Goal: Transaction & Acquisition: Purchase product/service

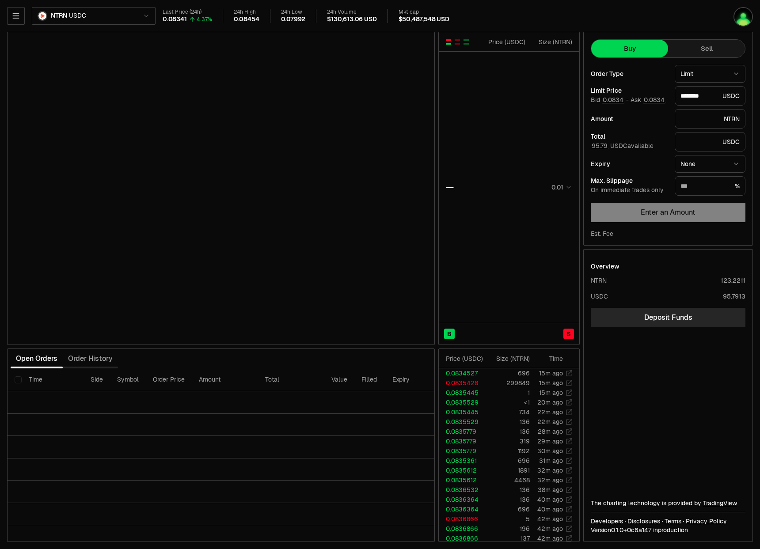
type input "********"
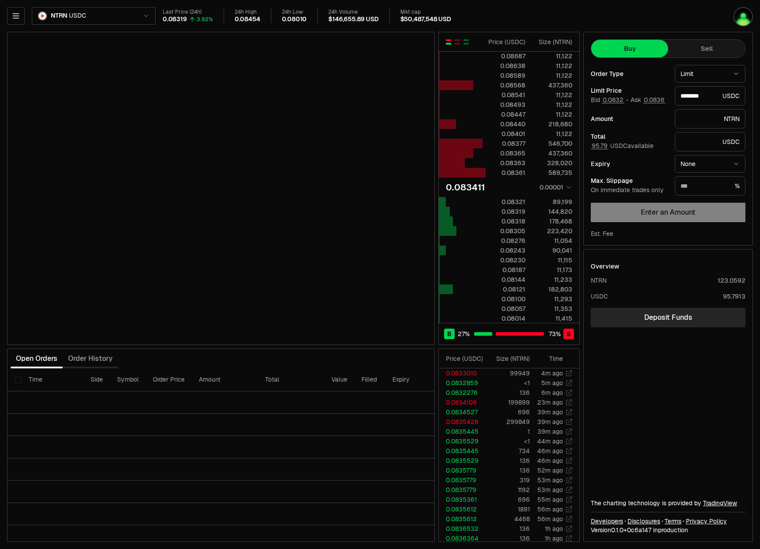
click at [61, 13] on html "Balance Earn Bitcoin Summer Bridge & Swap Orderbook Stake Ecosystem Governance …" at bounding box center [380, 274] width 760 height 549
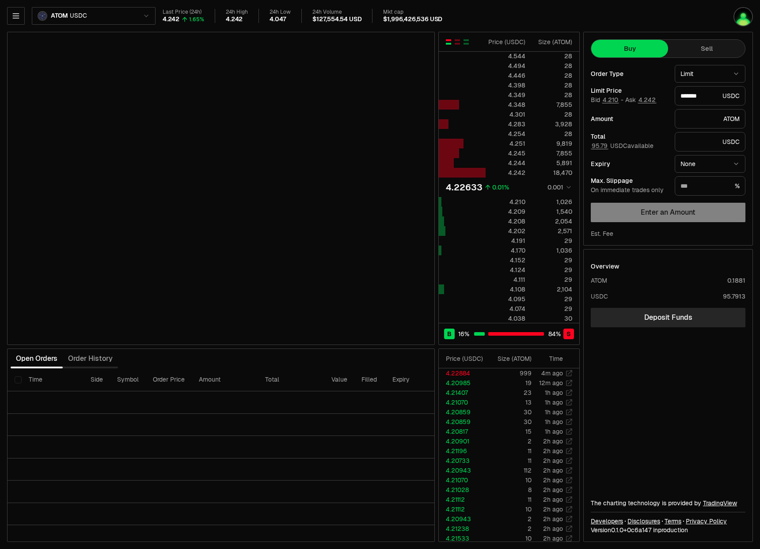
type input "*******"
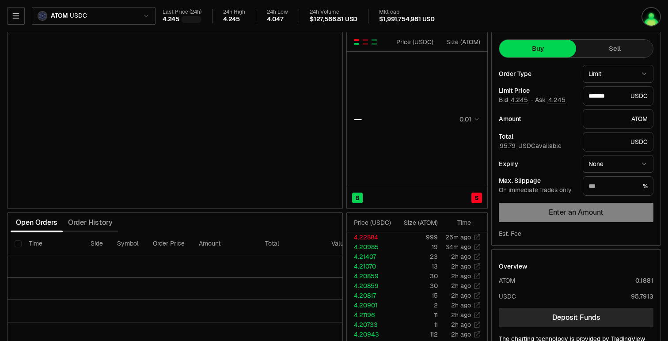
type input "*******"
